Goal: Task Accomplishment & Management: Use online tool/utility

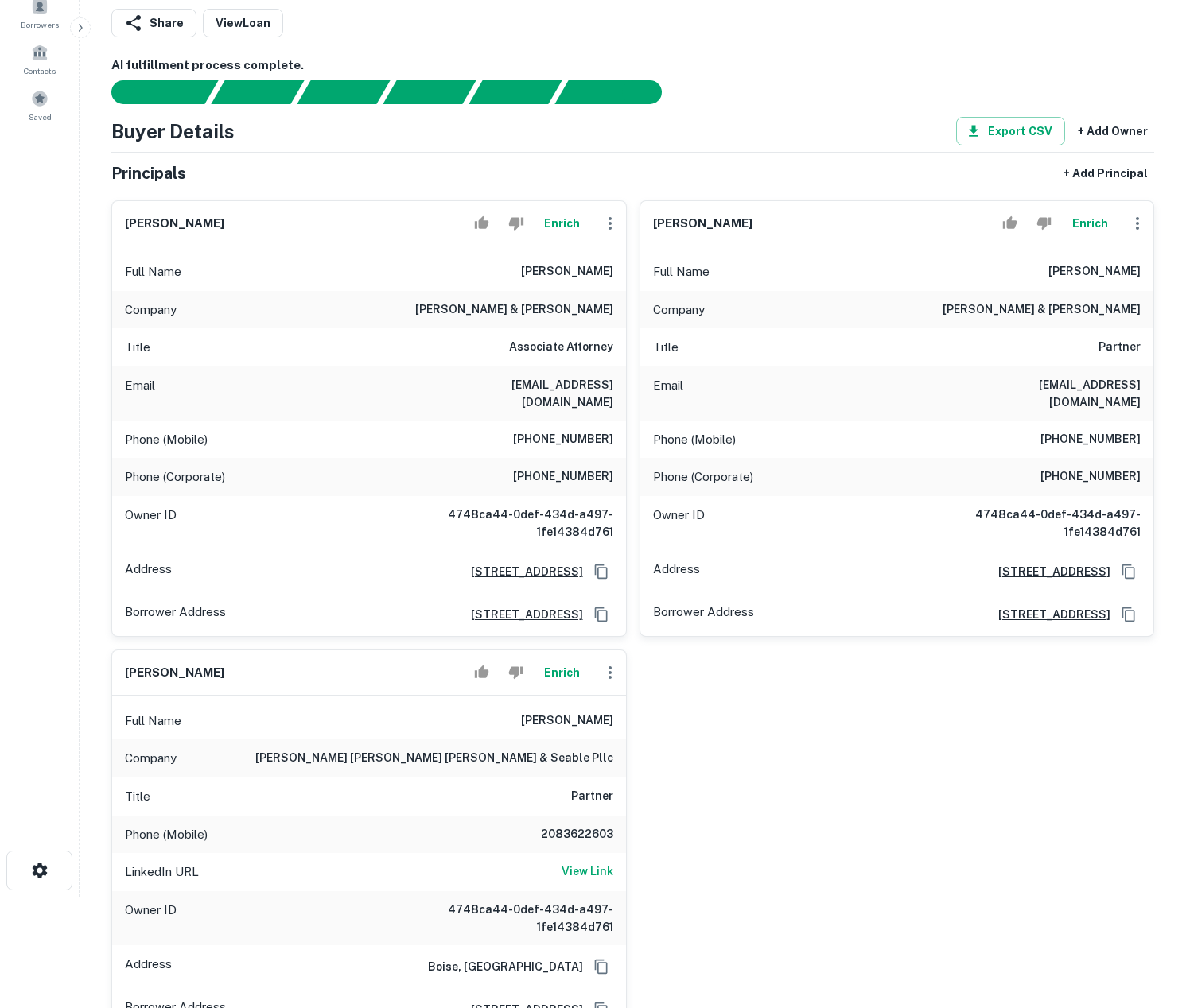
scroll to position [101, 0]
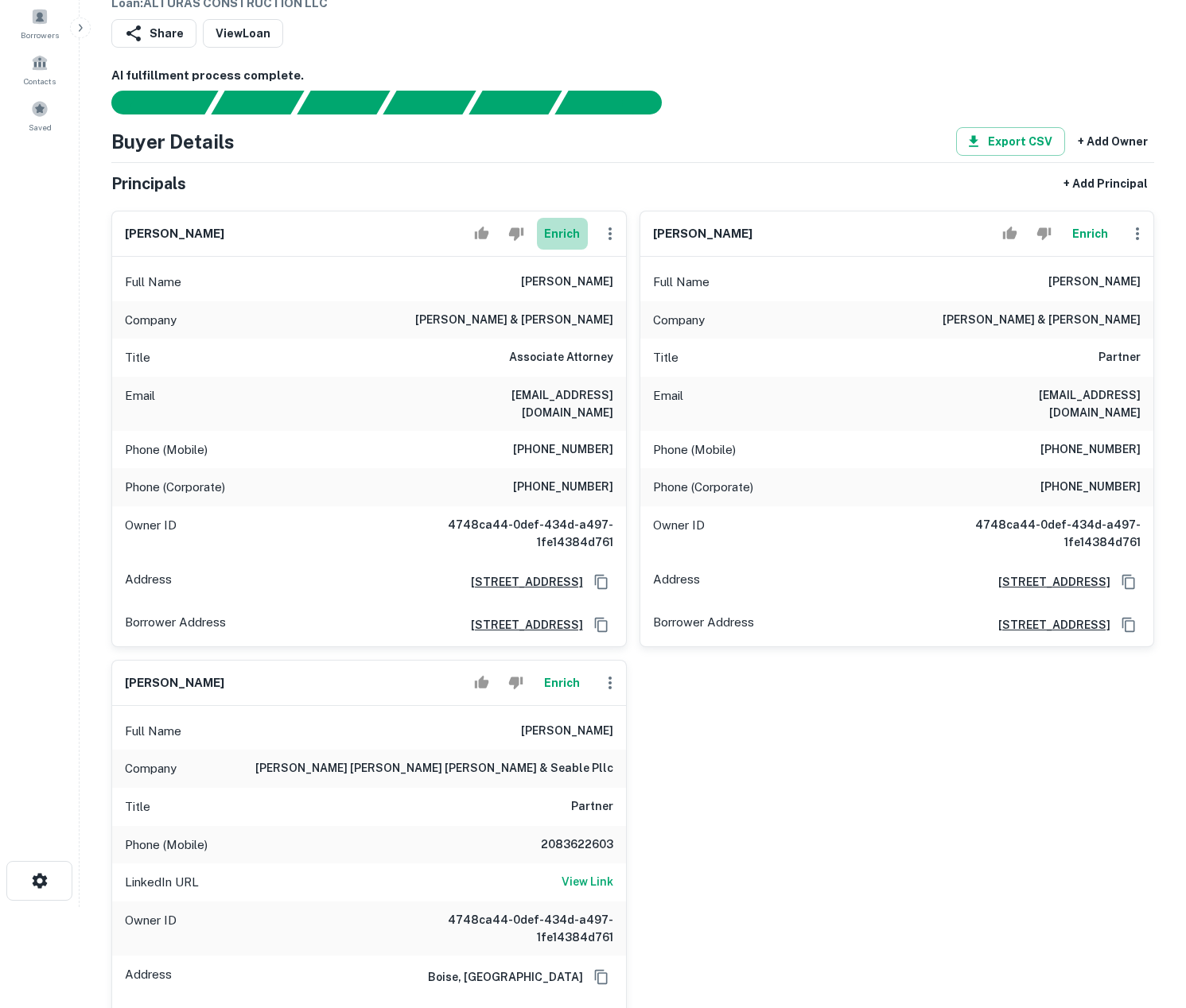
click at [556, 237] on button "Enrich" at bounding box center [562, 233] width 51 height 31
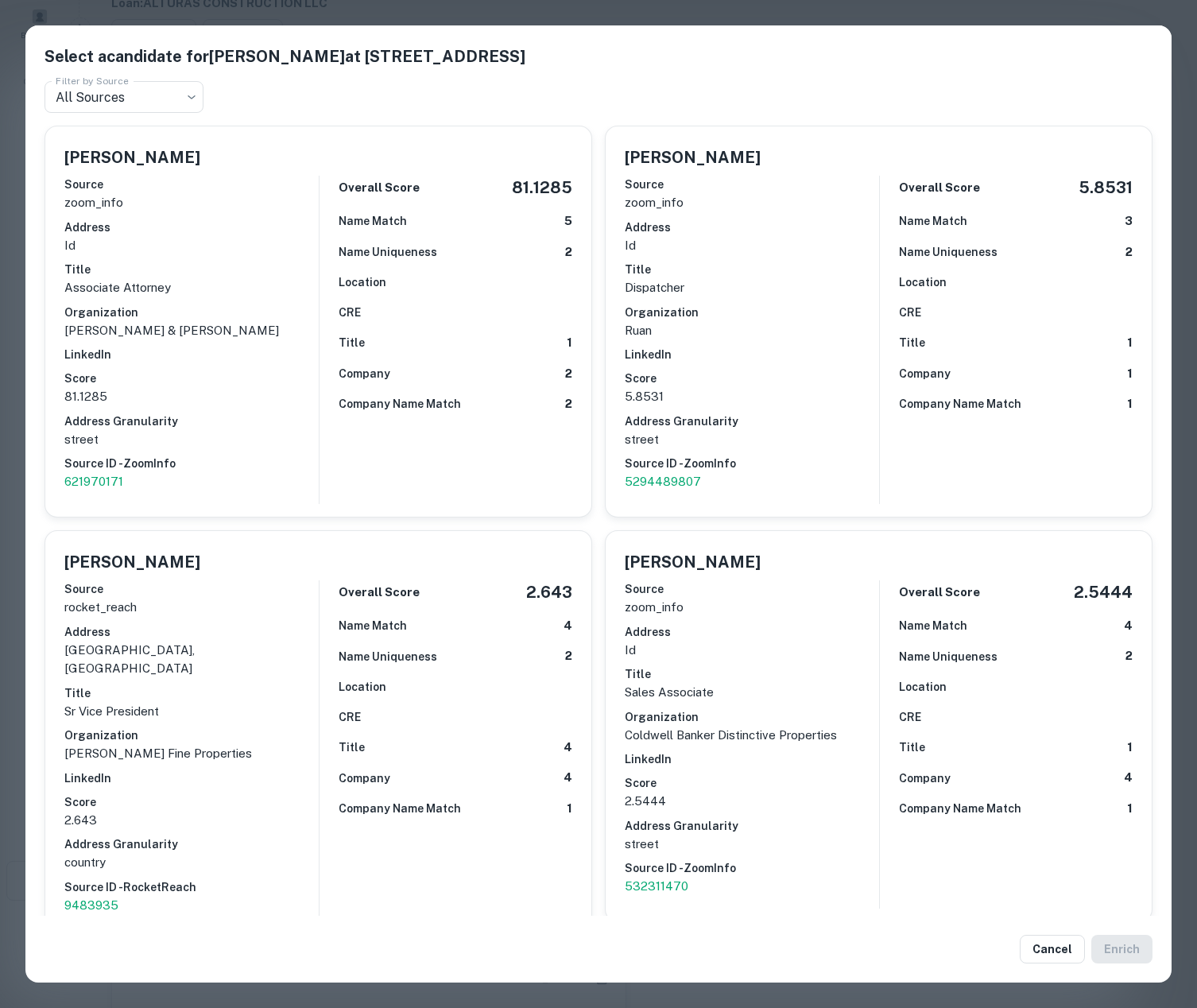
click at [15, 378] on div "Select a candidate for Richard Samuel Bower at 12550 W Explorer Dr Ste 100 Filt…" at bounding box center [598, 504] width 1197 height 1008
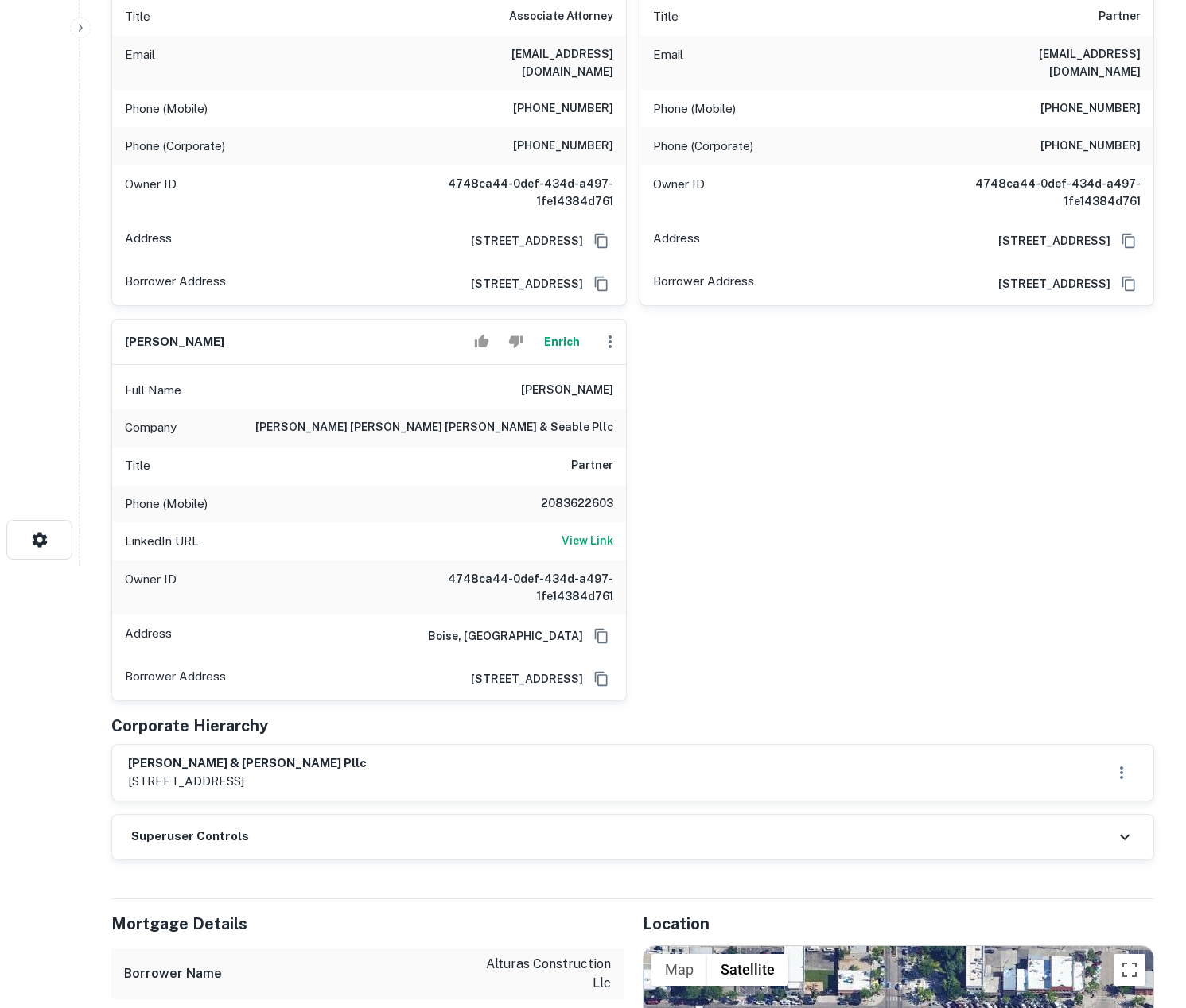
scroll to position [523, 0]
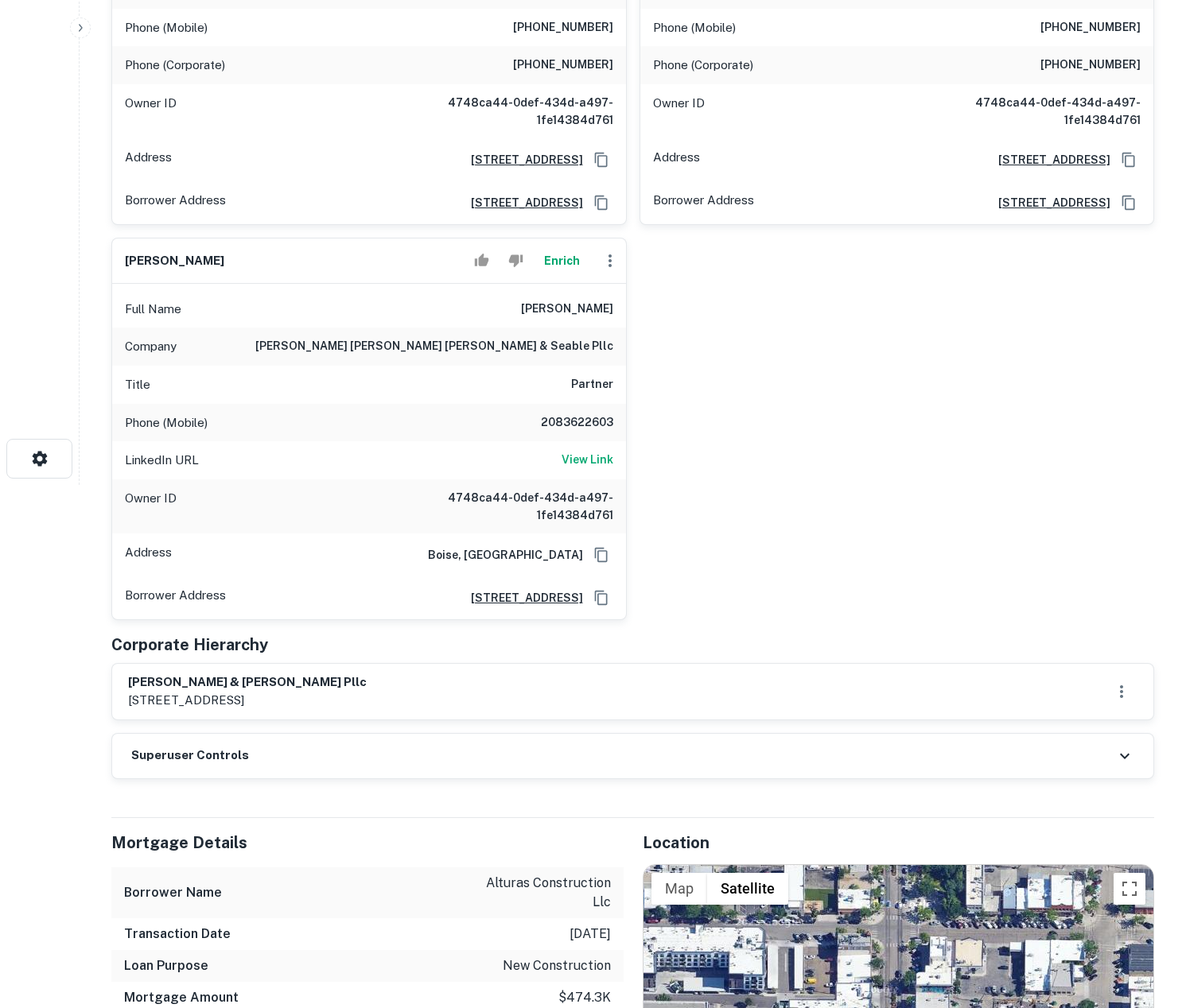
click at [463, 734] on div "Superuser Controls" at bounding box center [632, 756] width 1042 height 45
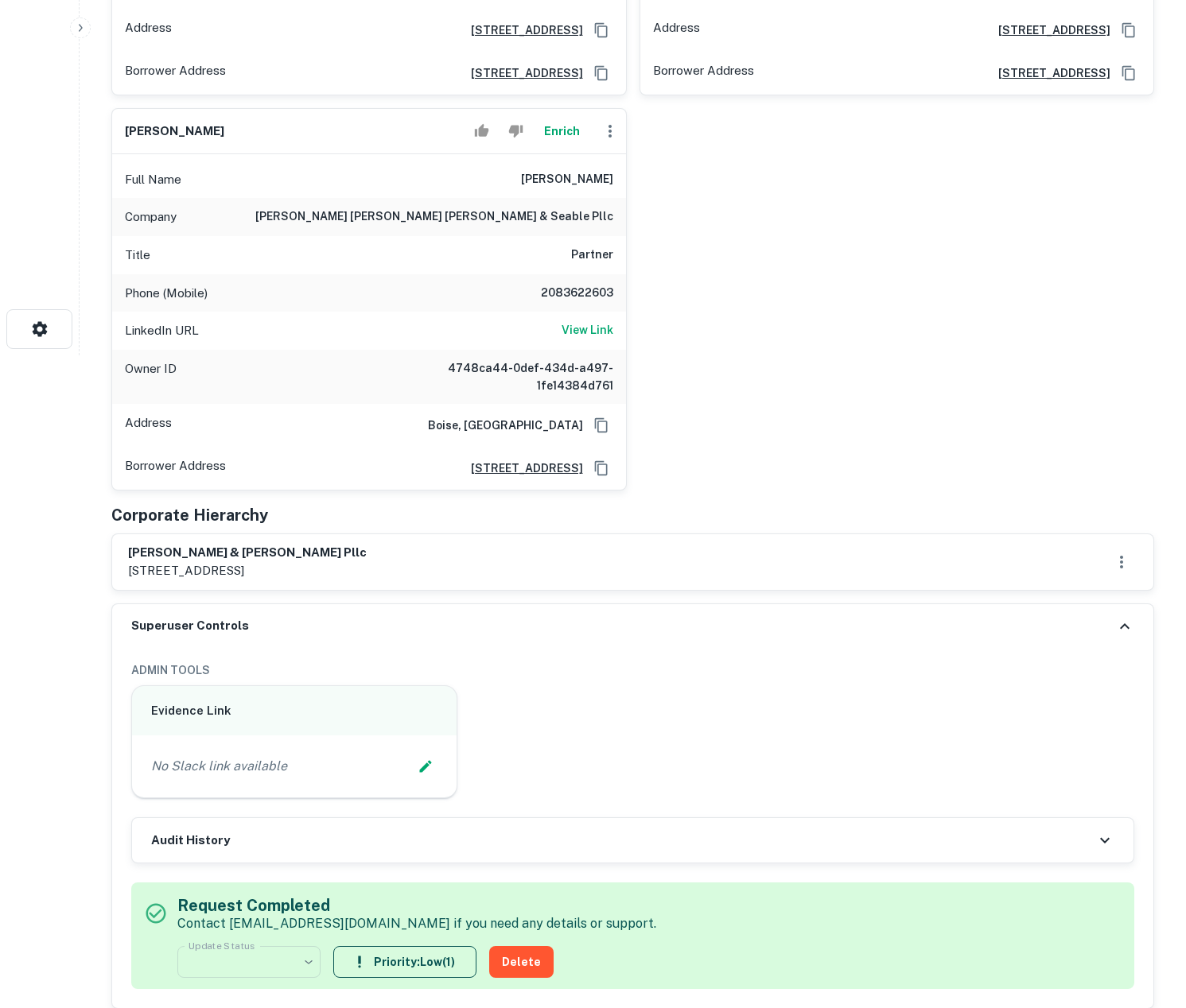
scroll to position [616, 0]
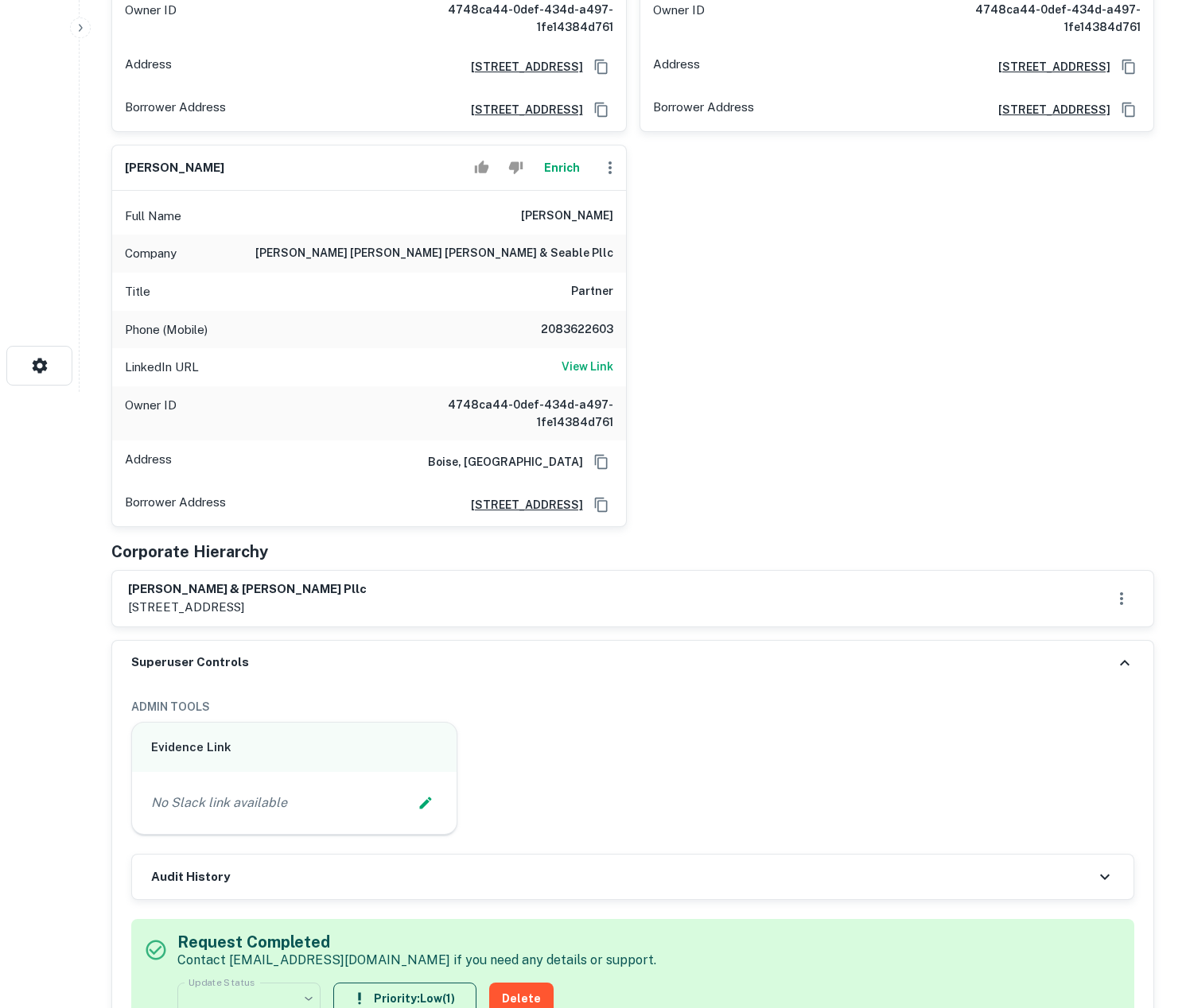
click at [605, 642] on div "Superuser Controls" at bounding box center [632, 664] width 1042 height 45
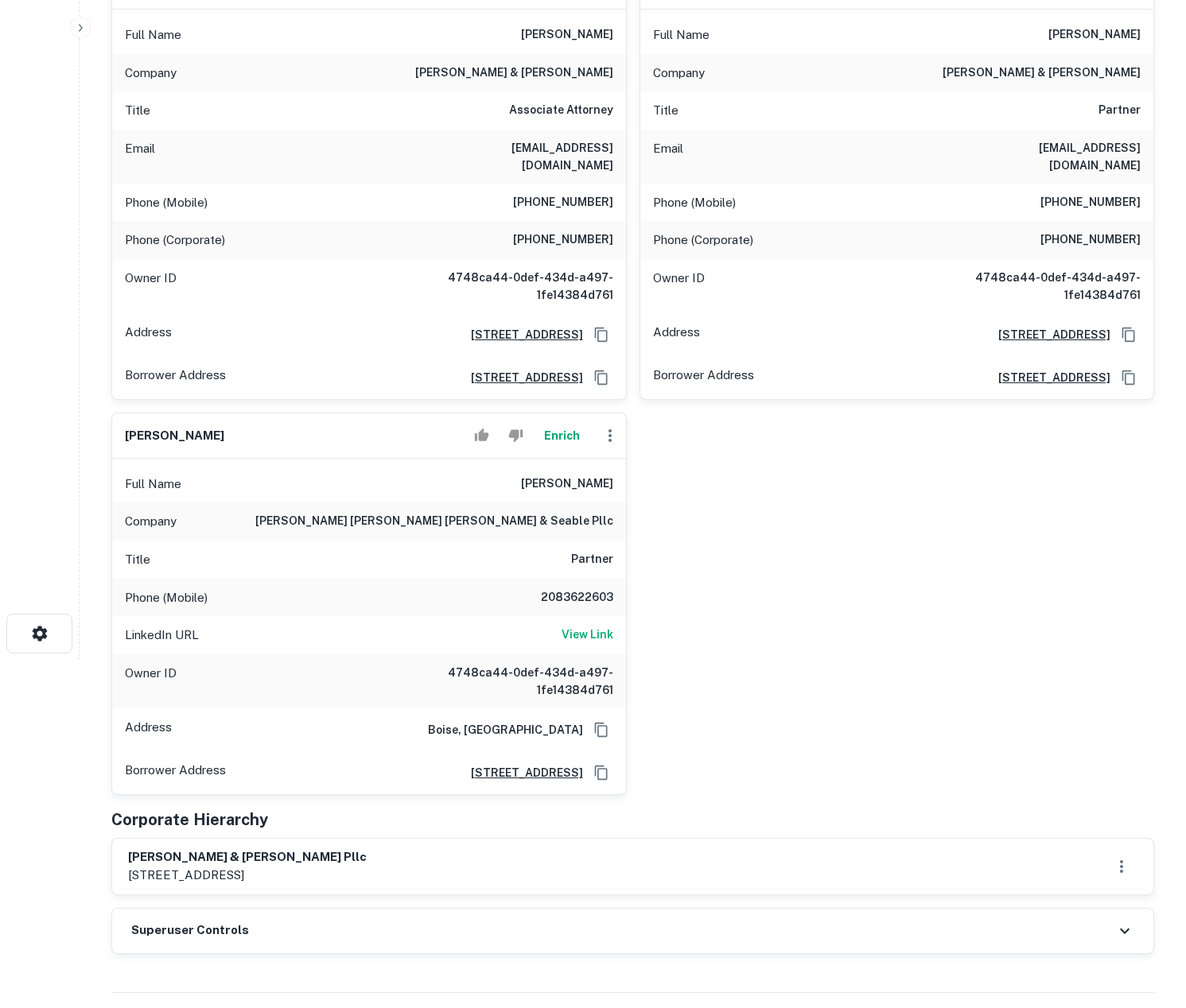
scroll to position [439, 0]
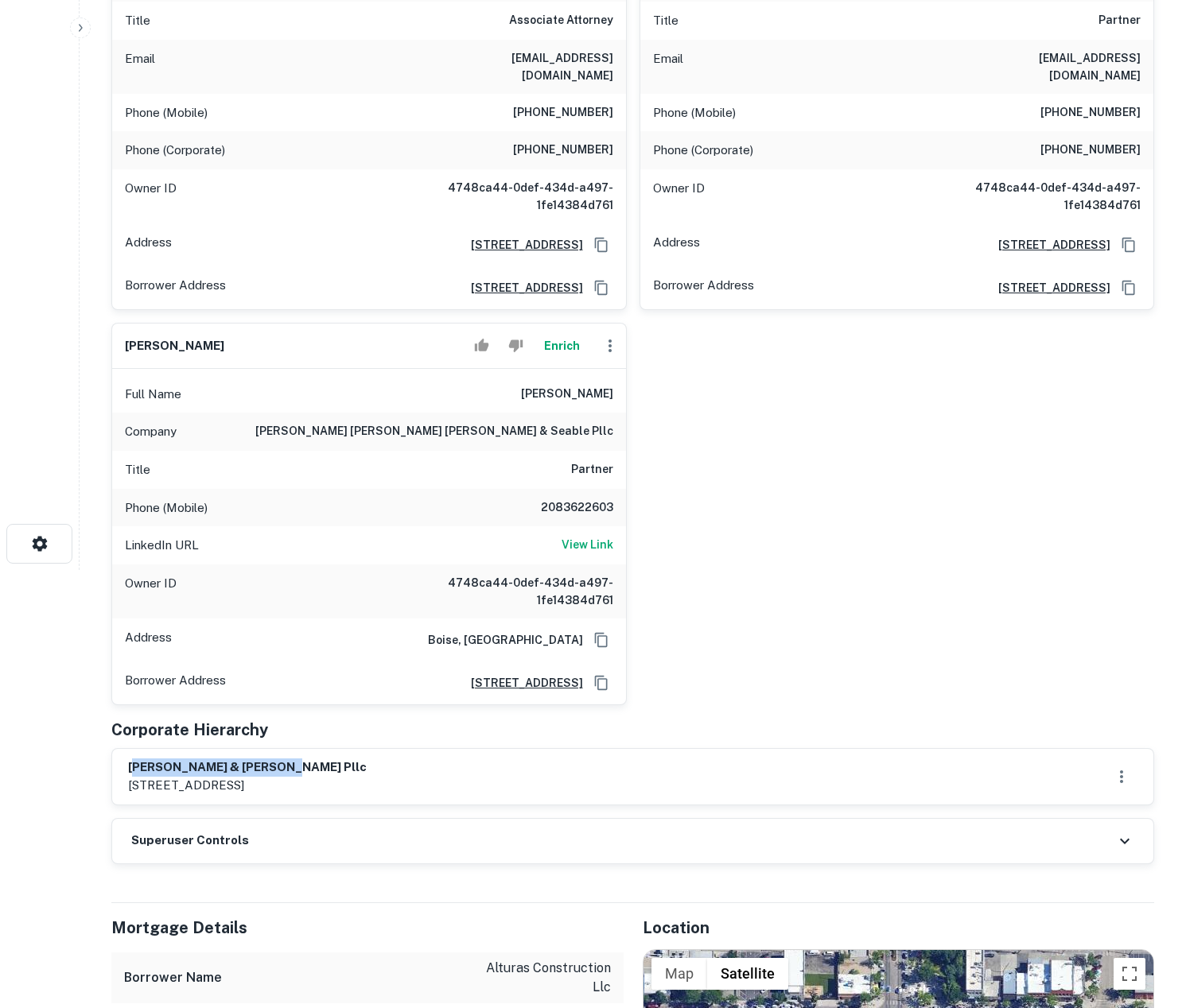
drag, startPoint x: 138, startPoint y: 755, endPoint x: 277, endPoint y: 749, distance: 139.1
click at [277, 759] on h6 "morris bower & haws pllc" at bounding box center [248, 768] width 239 height 18
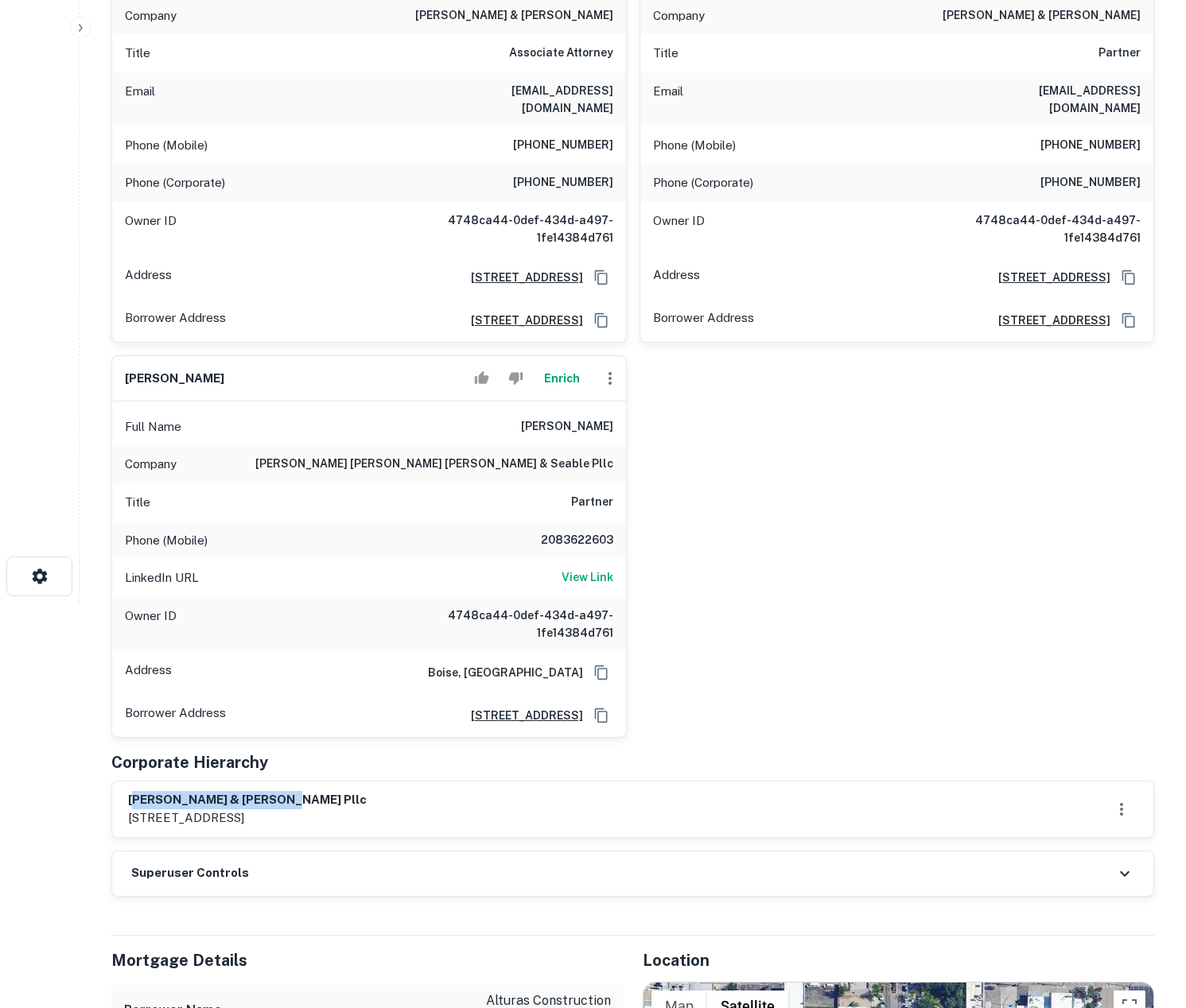
scroll to position [416, 0]
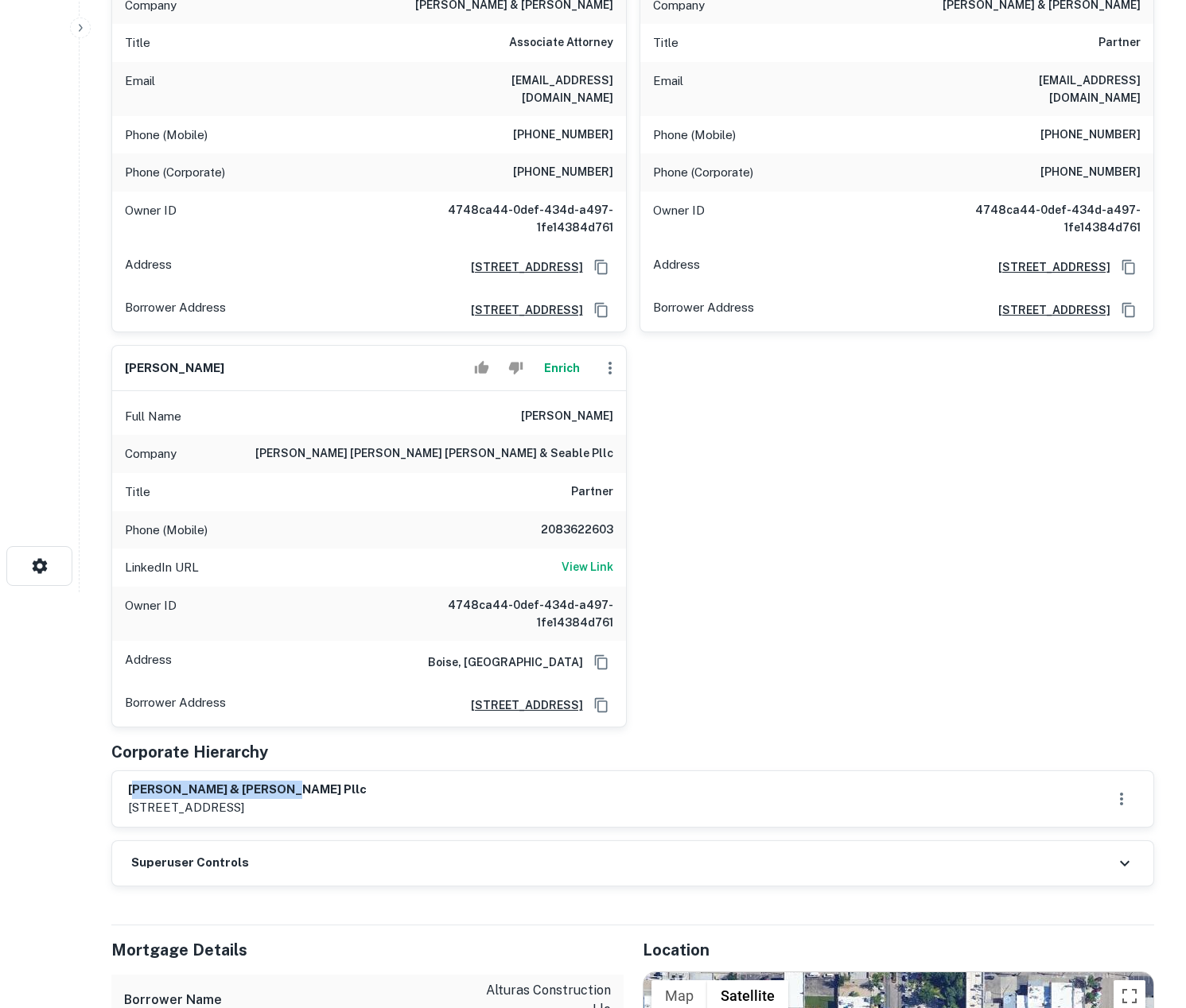
drag, startPoint x: 177, startPoint y: 795, endPoint x: 438, endPoint y: 795, distance: 261.0
click at [438, 795] on div "morris bower & haws pllc 12550 w explorer dr ste 100, boise, id, 83713" at bounding box center [632, 799] width 1009 height 37
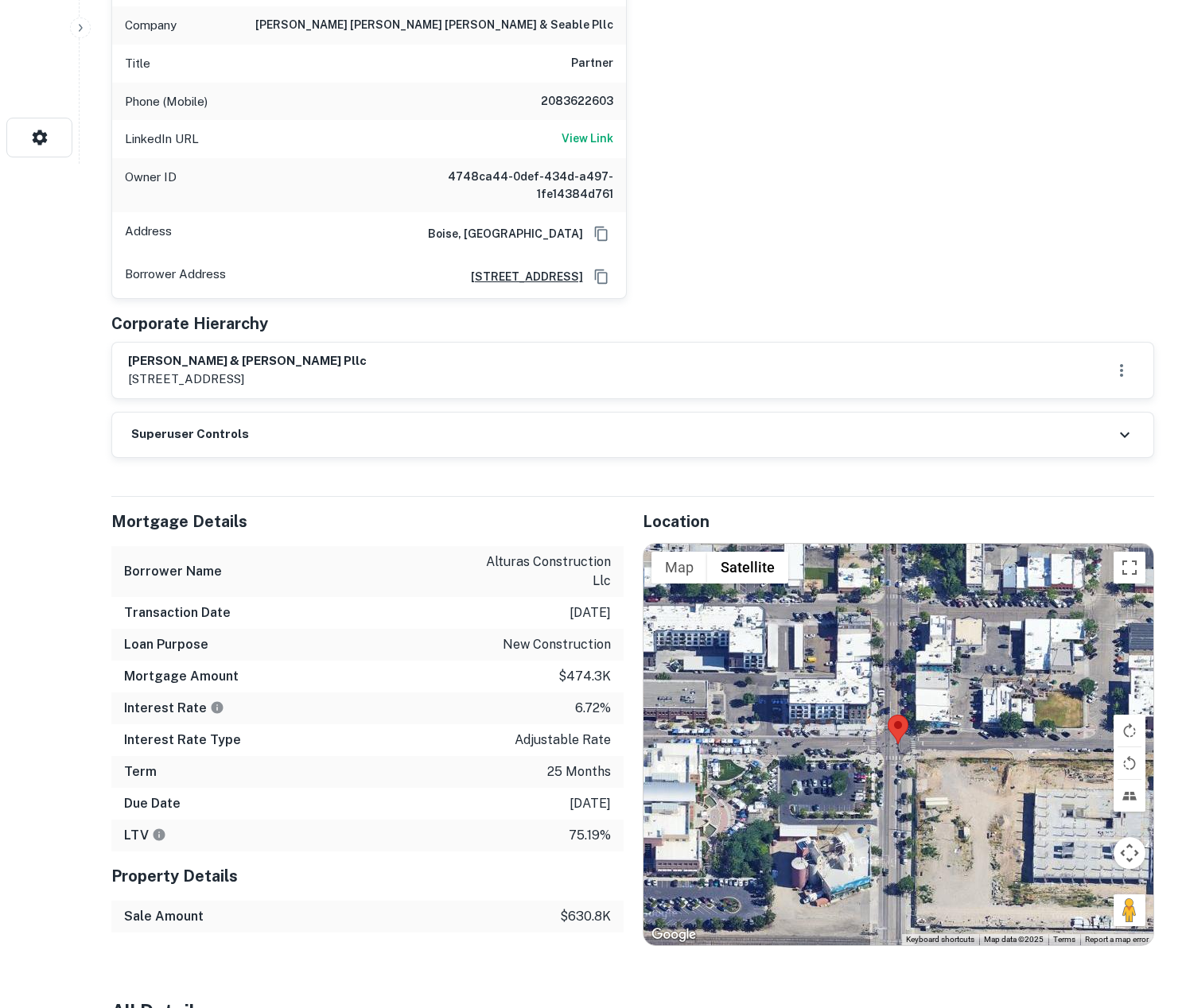
scroll to position [0, 0]
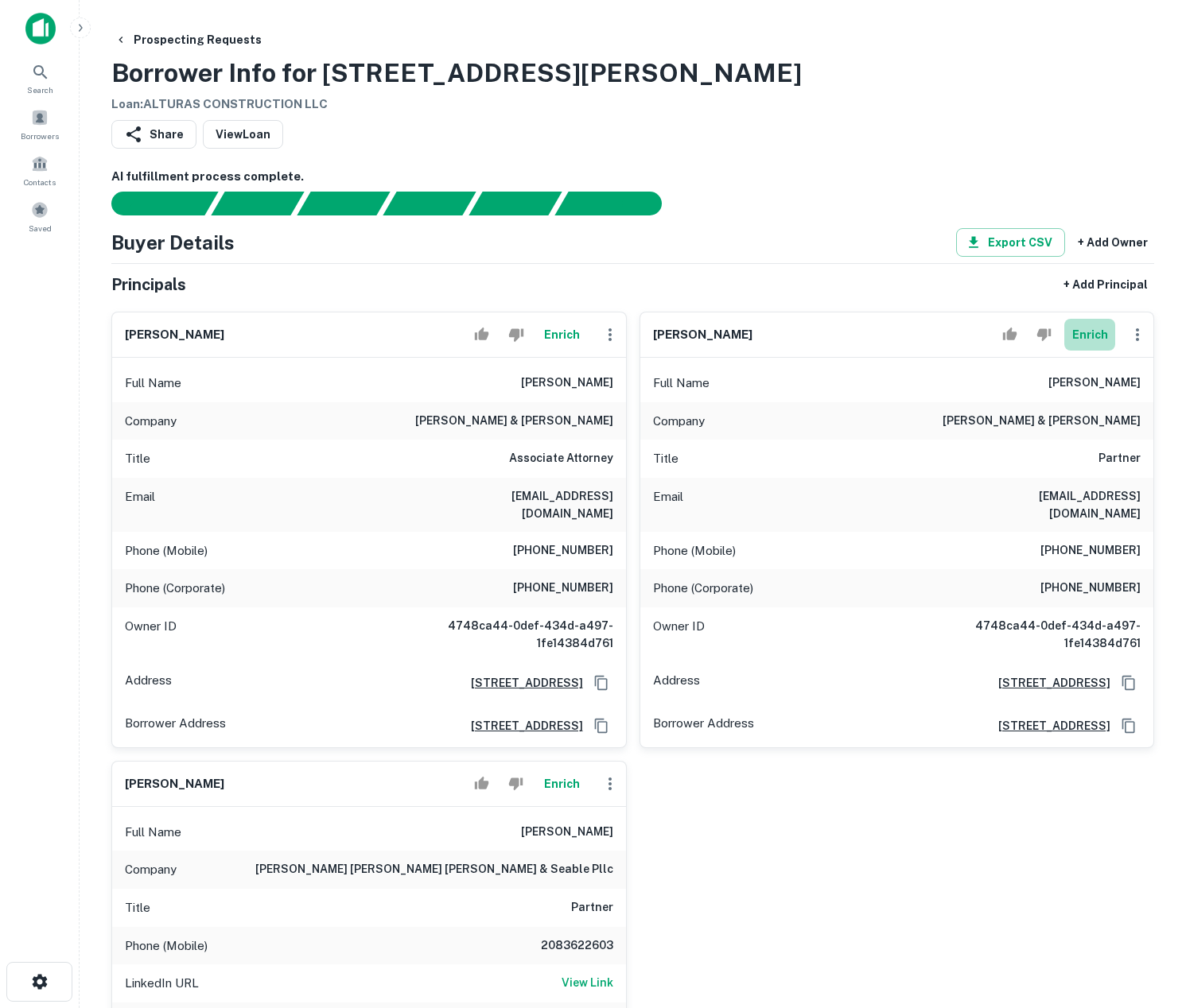
click at [1103, 329] on button "Enrich" at bounding box center [1089, 335] width 51 height 31
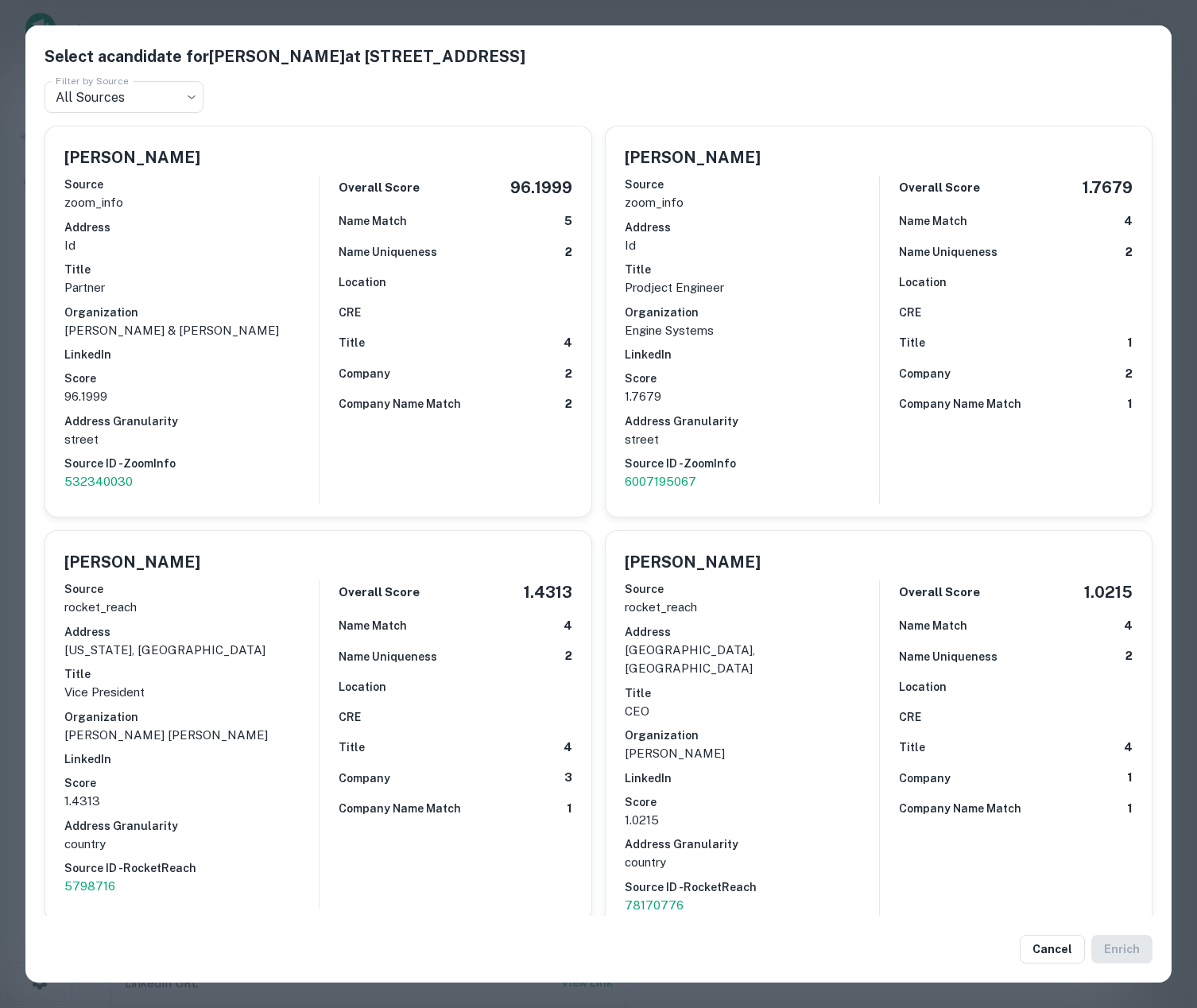
click at [11, 417] on div "Select a candidate for Daniel W. Bower at 12550 W Explorer Dr Ste 100 Filter by…" at bounding box center [598, 504] width 1197 height 1008
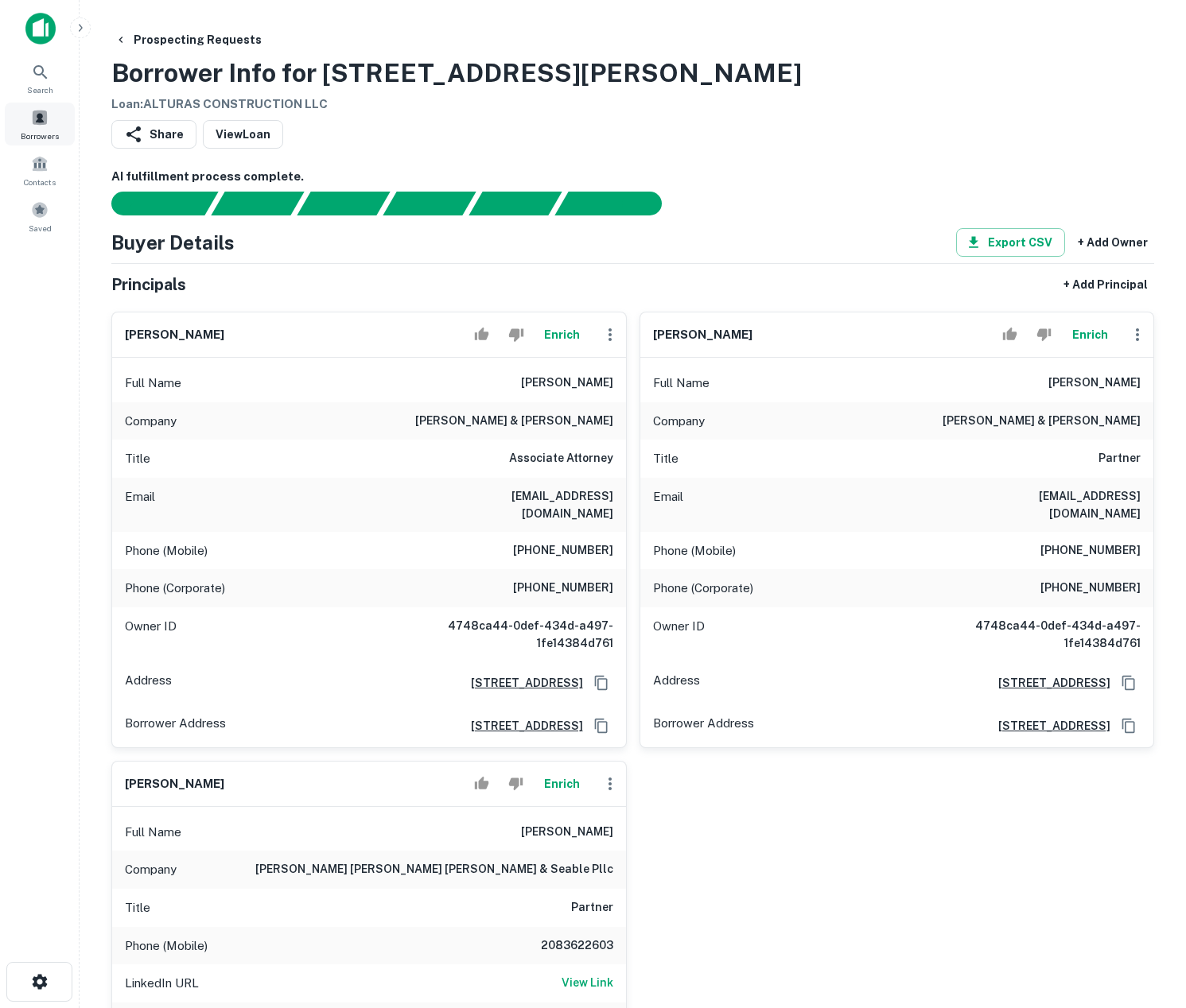
click at [41, 120] on span at bounding box center [40, 117] width 18 height 18
